Goal: Find specific page/section: Find specific page/section

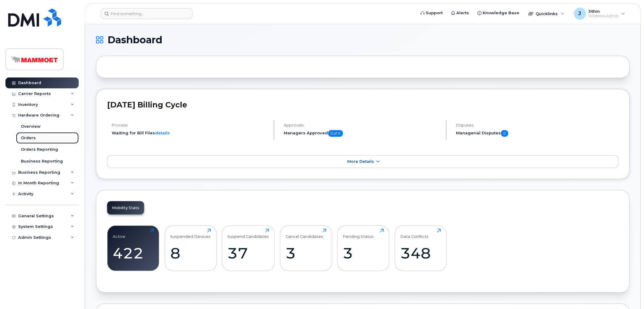
click at [27, 133] on link "Orders" at bounding box center [47, 138] width 63 height 12
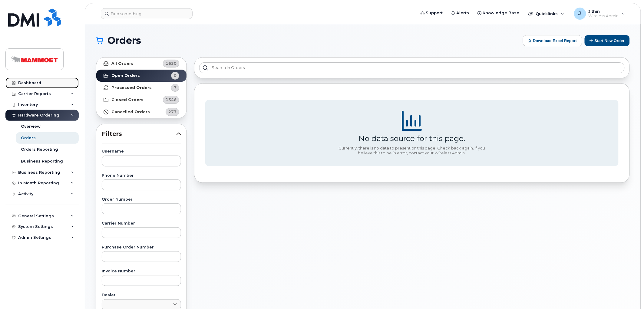
click at [25, 81] on div "Dashboard" at bounding box center [29, 83] width 23 height 5
